Goal: Task Accomplishment & Management: Manage account settings

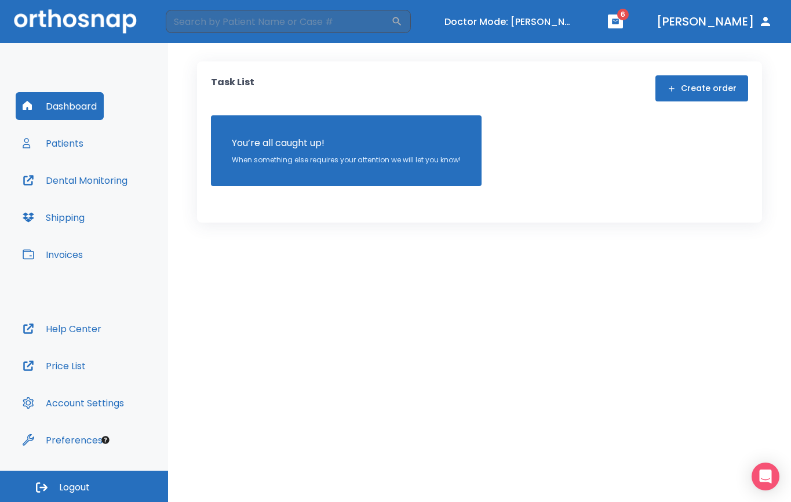
click at [542, 94] on div "Task List Create order" at bounding box center [479, 88] width 537 height 26
click at [571, 99] on div "Task List Create order" at bounding box center [479, 88] width 537 height 26
click at [540, 20] on button "Turn off Doctor mode" at bounding box center [509, 21] width 139 height 19
